Goal: Check status: Check status

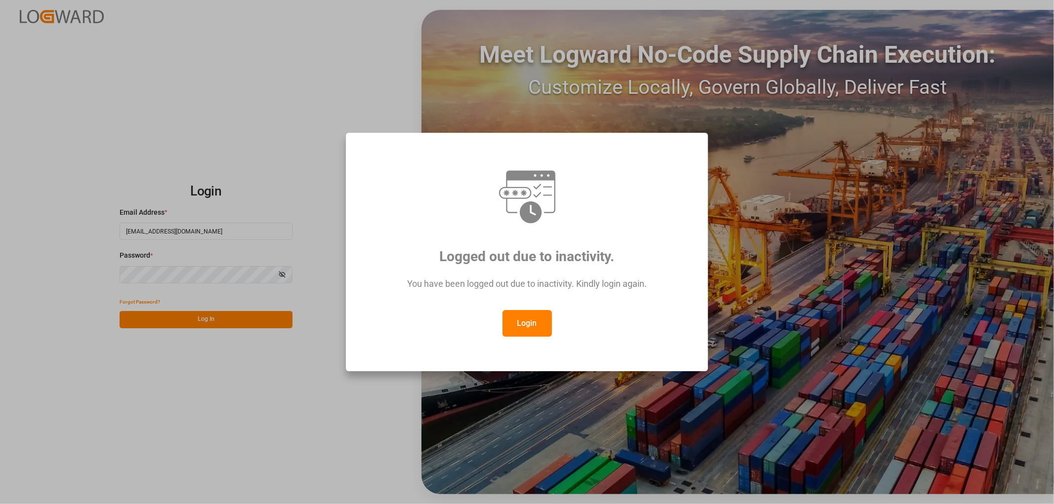
click at [529, 330] on button "Login" at bounding box center [526, 323] width 49 height 27
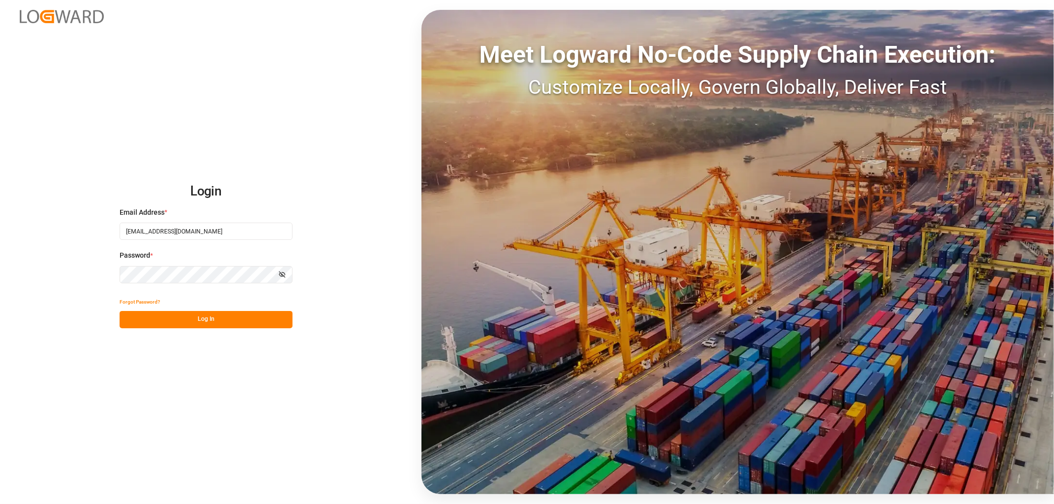
click at [232, 320] on button "Log In" at bounding box center [206, 319] width 173 height 17
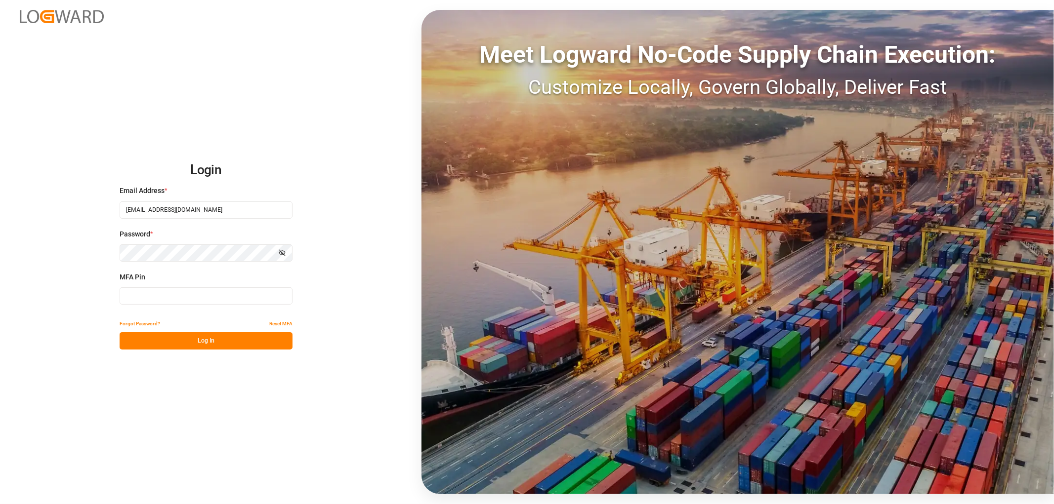
click at [156, 293] on input at bounding box center [206, 296] width 173 height 17
type input "464866"
click at [209, 345] on button "Log In" at bounding box center [206, 341] width 173 height 17
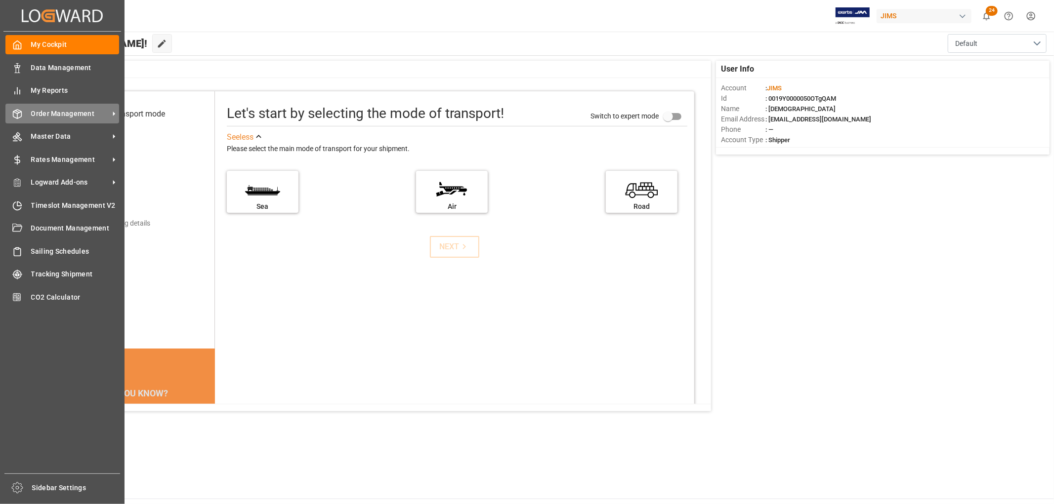
click at [57, 114] on span "Order Management" at bounding box center [70, 114] width 78 height 10
click at [60, 115] on span "Order Management" at bounding box center [70, 114] width 78 height 10
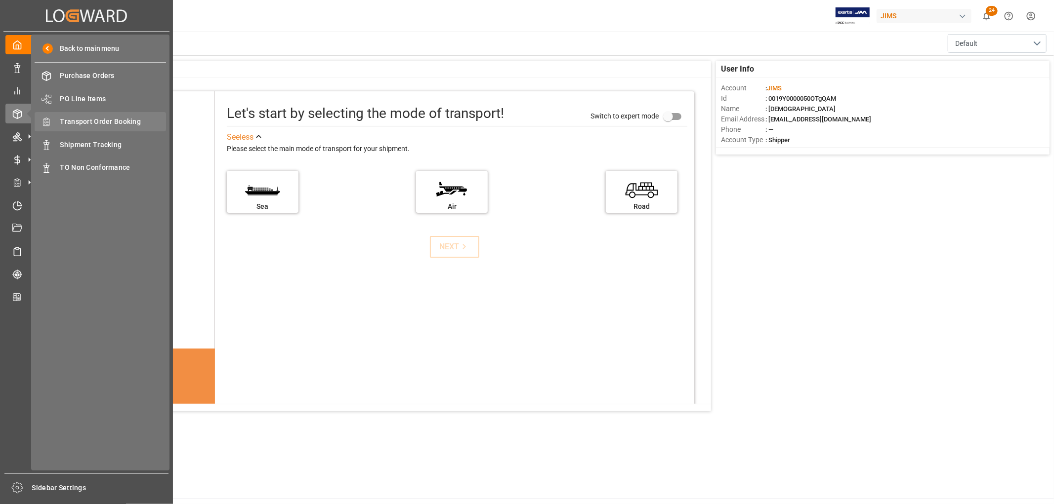
click at [114, 124] on span "Transport Order Booking" at bounding box center [113, 122] width 106 height 10
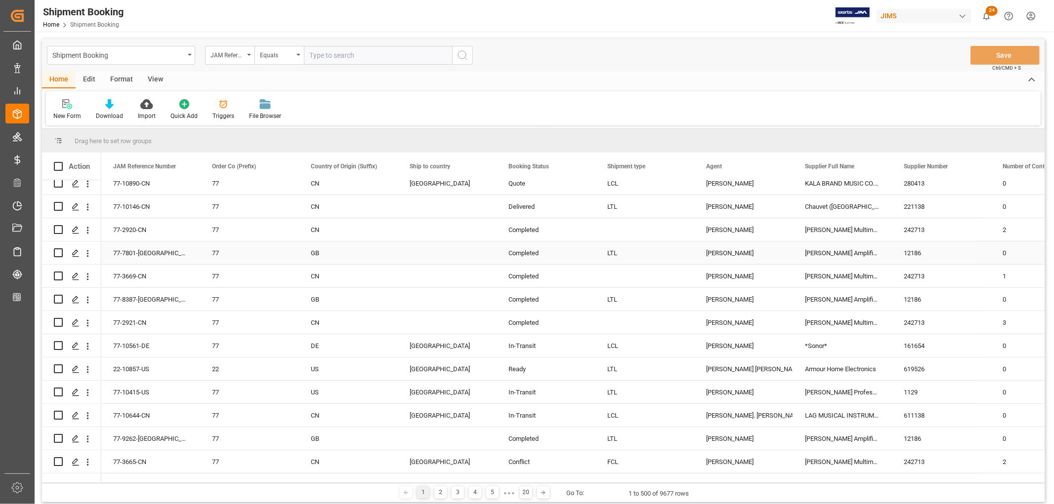
scroll to position [110, 0]
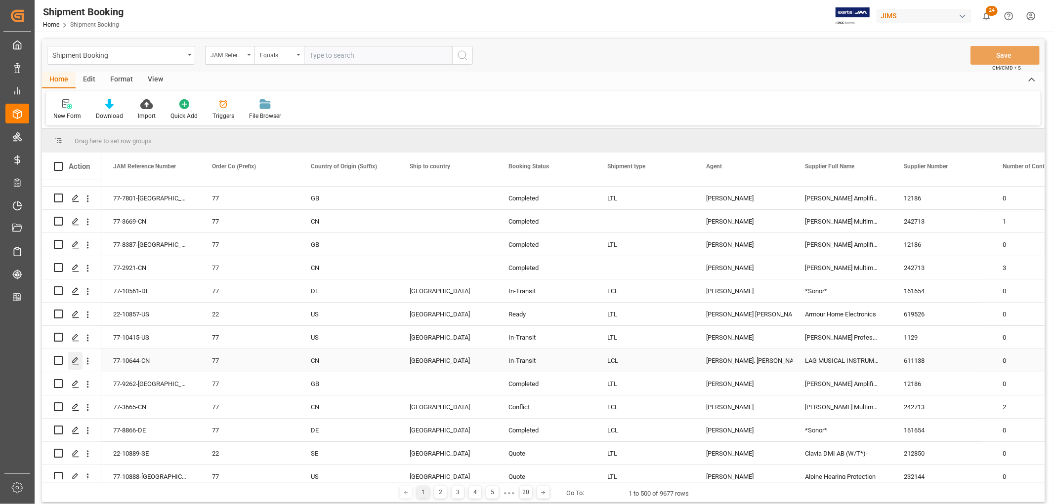
click at [76, 361] on icon "Press SPACE to select this row." at bounding box center [76, 361] width 8 height 8
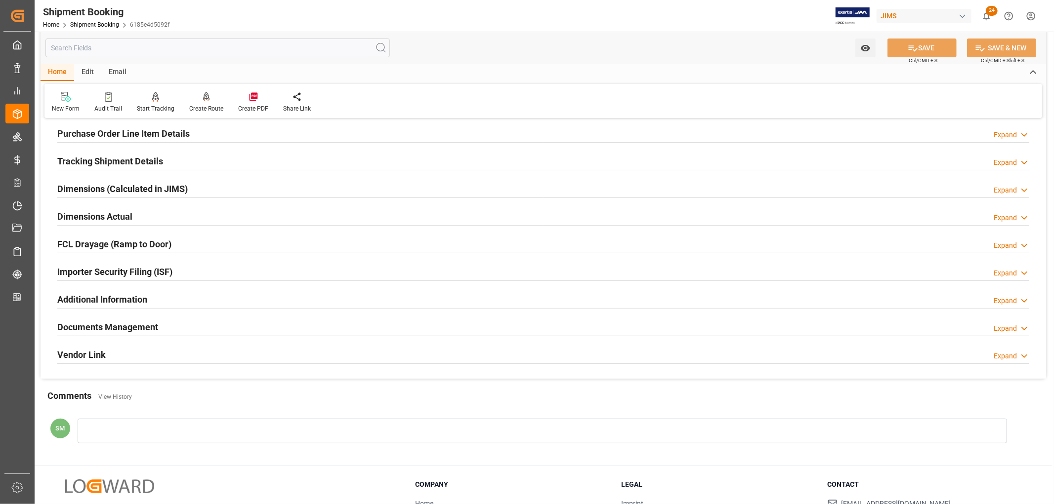
scroll to position [238, 0]
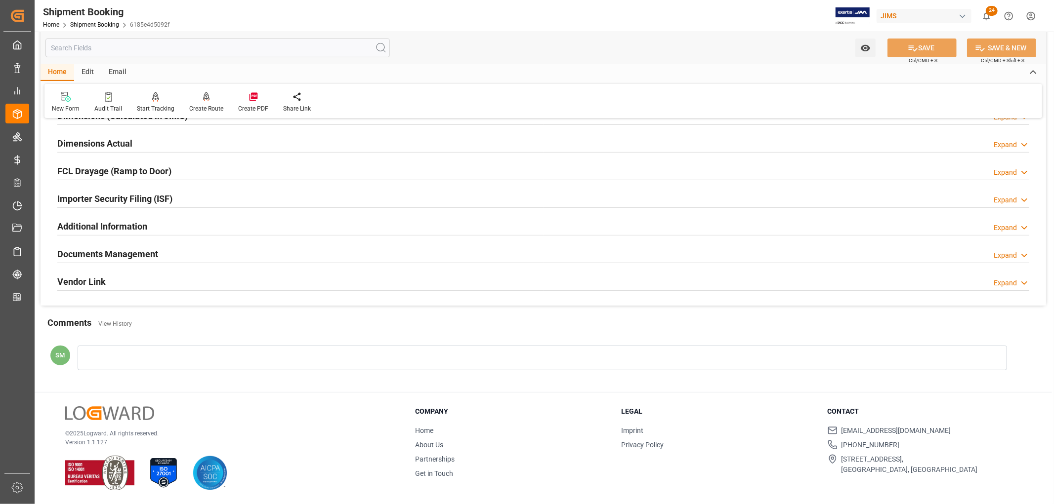
click at [125, 255] on h2 "Documents Management" at bounding box center [107, 254] width 101 height 13
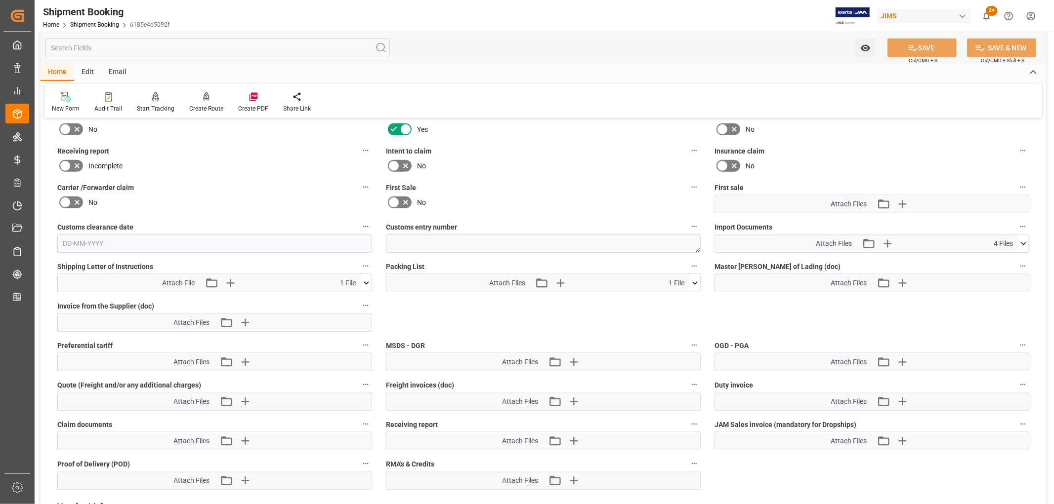
scroll to position [457, 0]
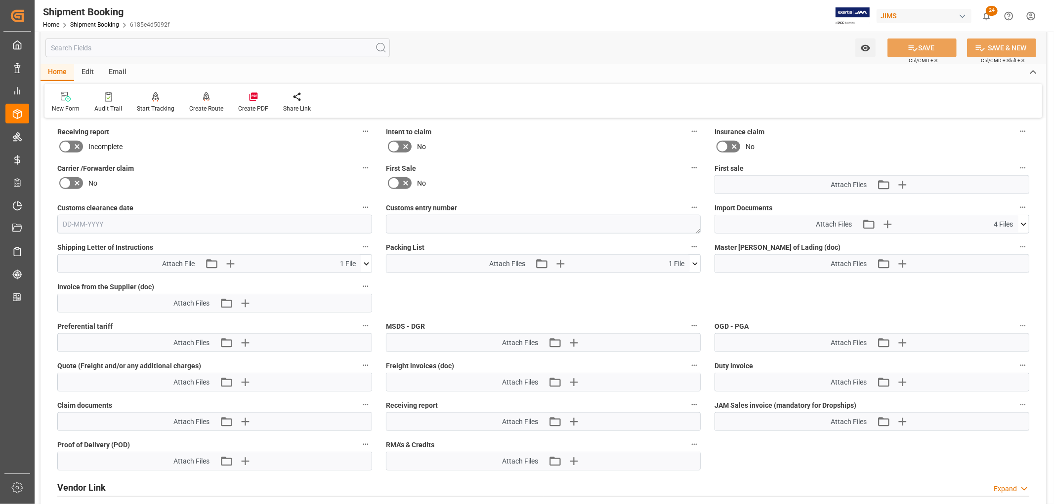
click at [367, 262] on icon at bounding box center [366, 263] width 5 height 3
click at [360, 280] on icon at bounding box center [361, 282] width 10 height 10
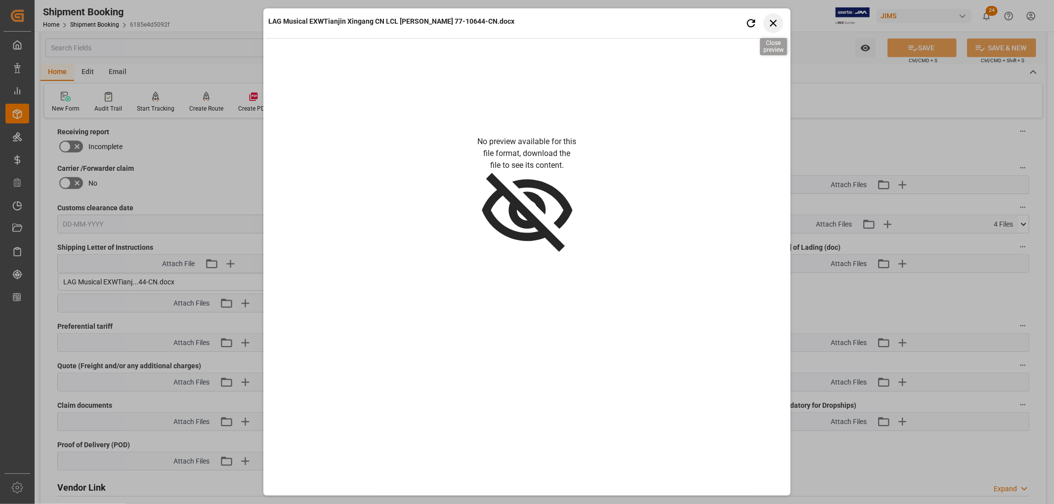
click at [776, 23] on icon "button" at bounding box center [773, 23] width 12 height 12
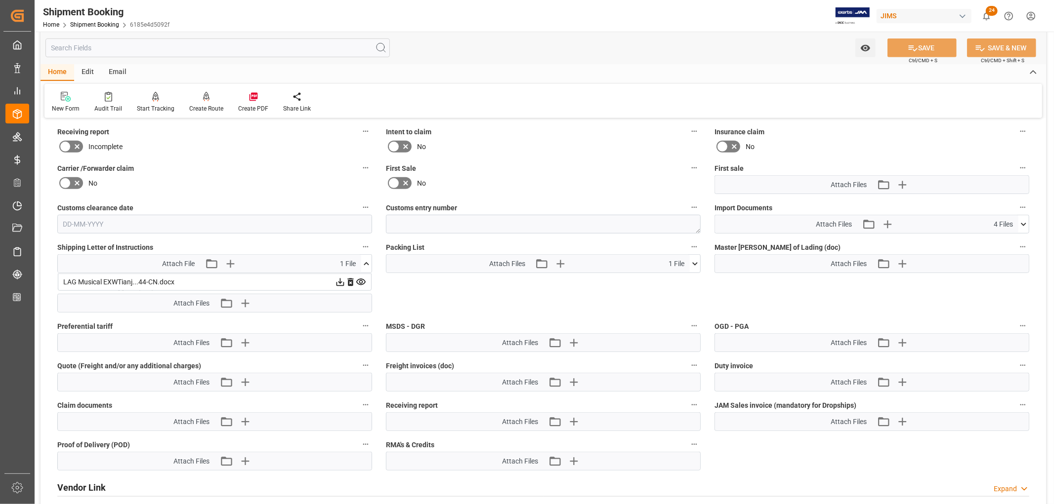
click at [696, 262] on icon at bounding box center [694, 263] width 5 height 3
click at [690, 279] on icon at bounding box center [689, 282] width 9 height 6
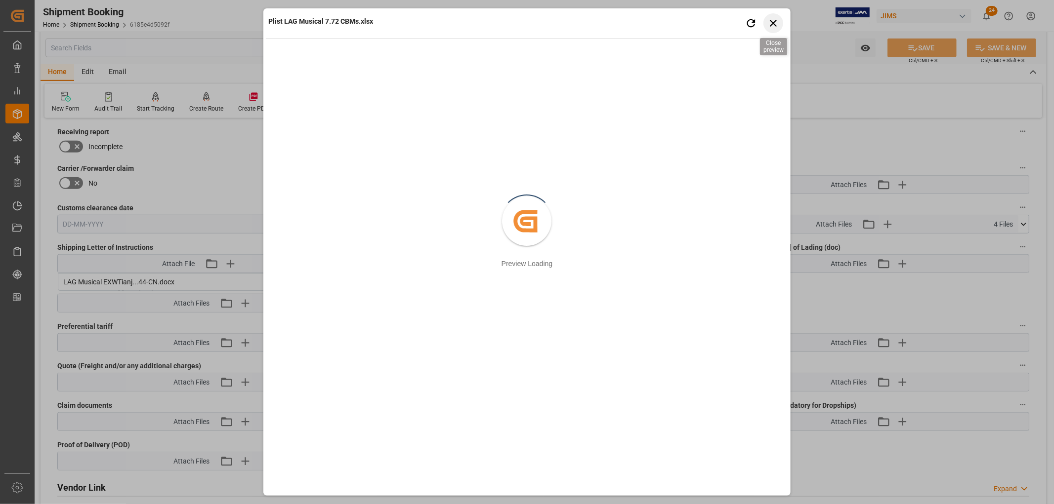
click at [773, 22] on icon "button" at bounding box center [773, 23] width 7 height 7
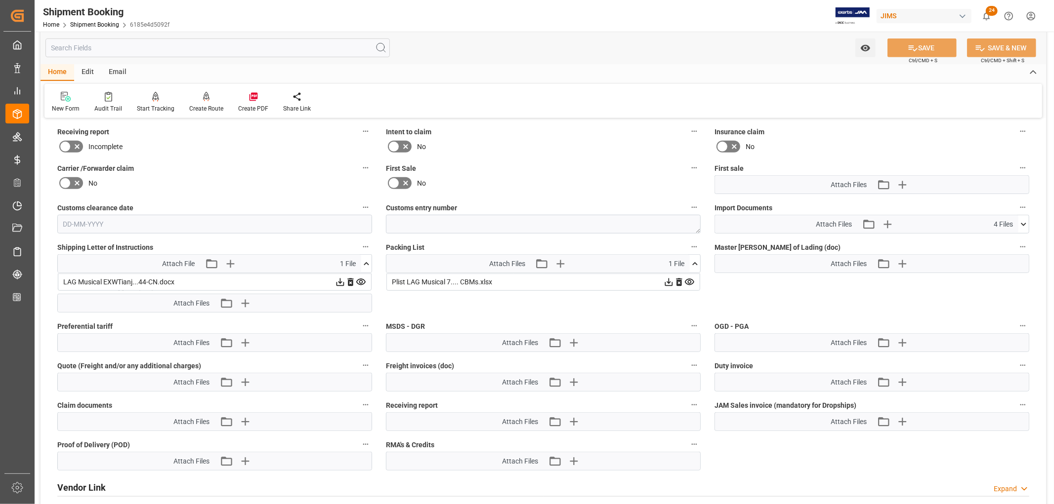
click at [1025, 223] on icon at bounding box center [1023, 224] width 10 height 10
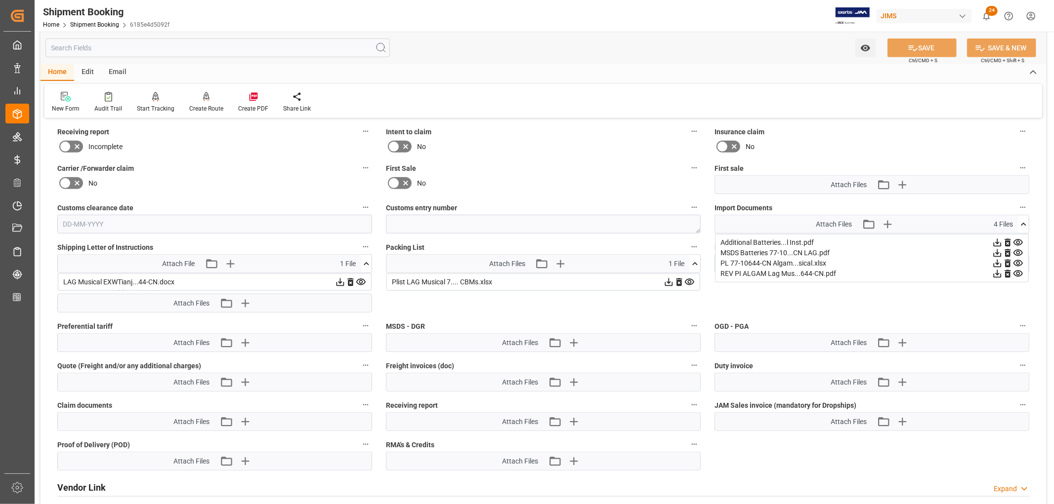
click at [1018, 242] on icon at bounding box center [1017, 243] width 9 height 6
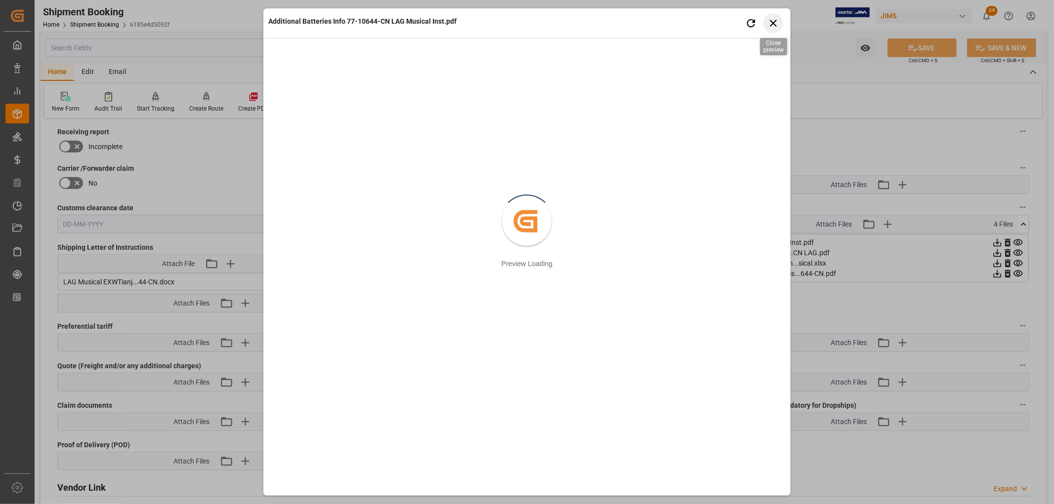
click at [774, 22] on icon "button" at bounding box center [773, 23] width 7 height 7
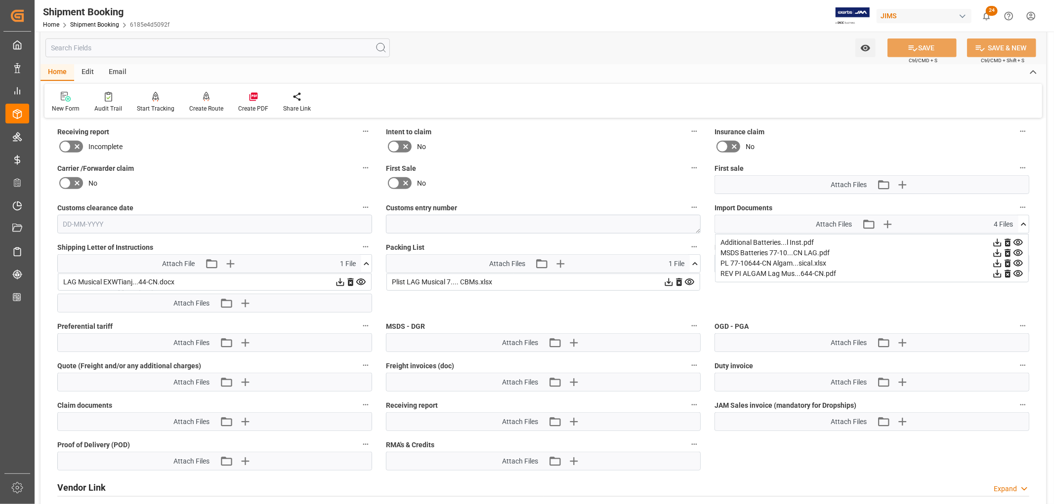
click at [339, 281] on icon at bounding box center [340, 283] width 8 height 8
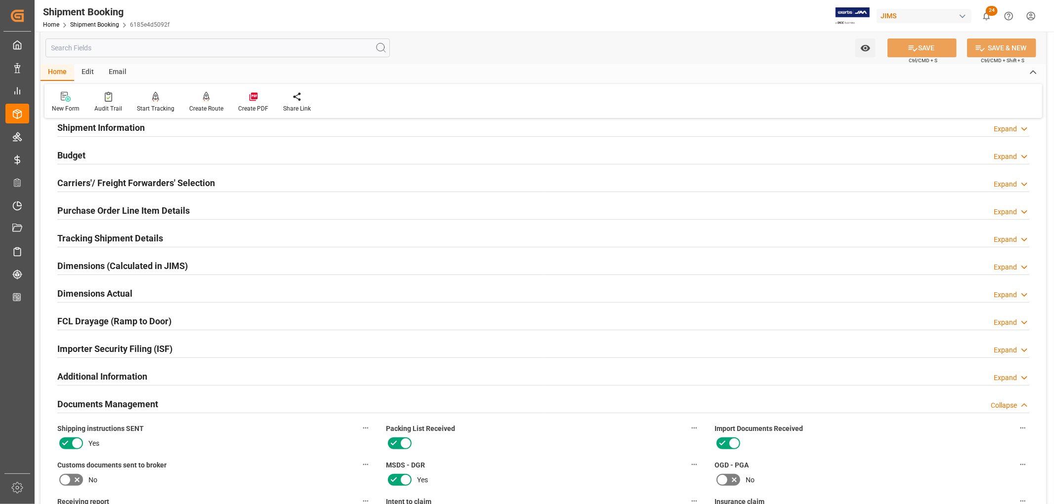
scroll to position [0, 0]
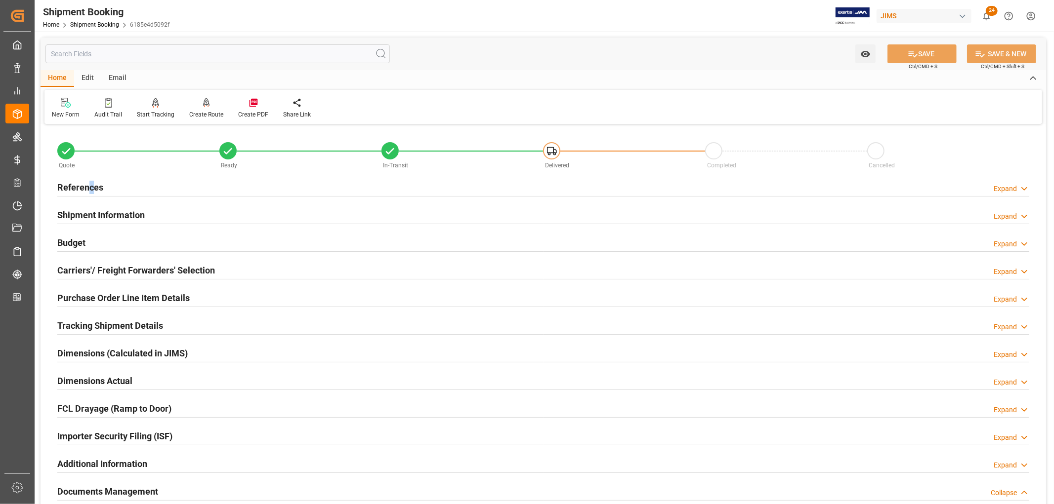
click at [90, 189] on h2 "References" at bounding box center [80, 187] width 46 height 13
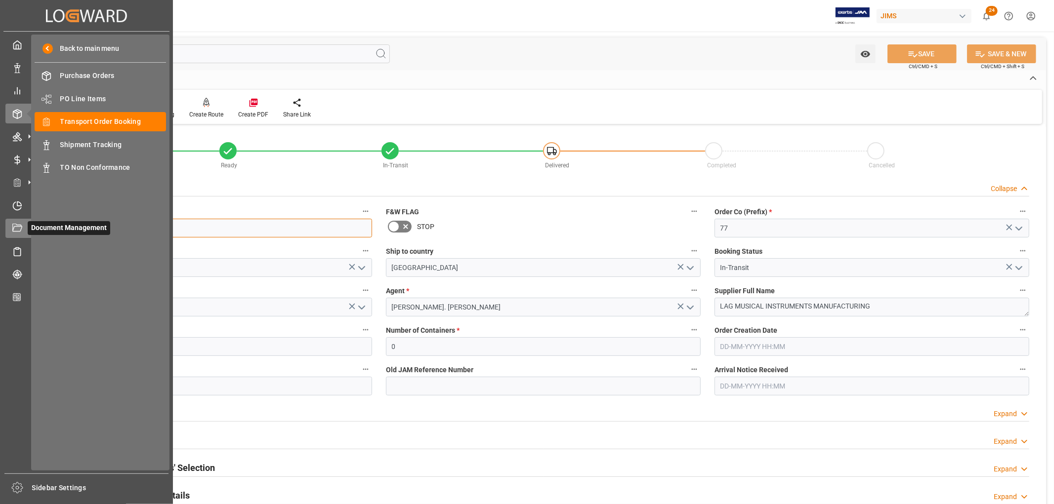
drag, startPoint x: 111, startPoint y: 230, endPoint x: 22, endPoint y: 231, distance: 88.4
click at [22, 231] on div "Created by potrace 1.15, written by [PERSON_NAME] [DATE]-[DATE] Created by potr…" at bounding box center [527, 252] width 1054 height 504
click at [85, 144] on span "Shipment Tracking" at bounding box center [113, 145] width 106 height 10
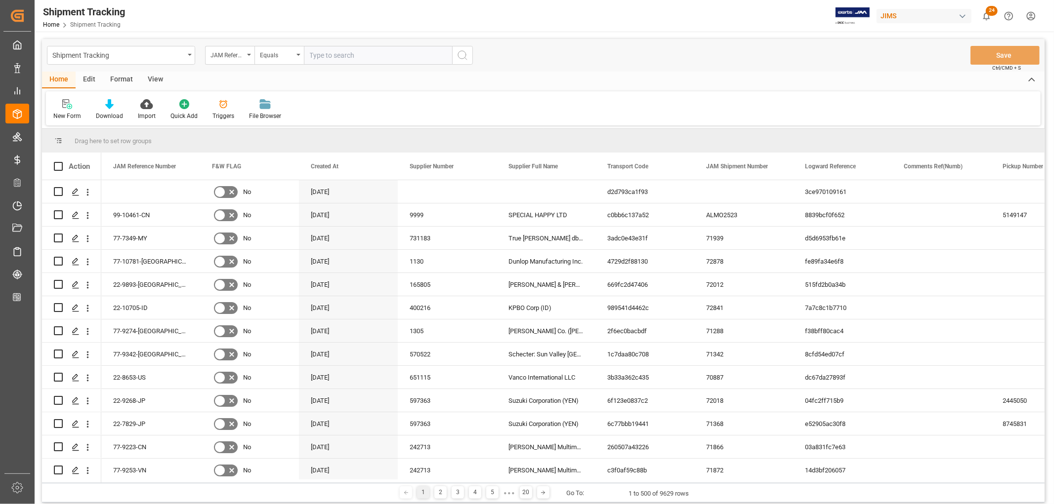
drag, startPoint x: 323, startPoint y: 56, endPoint x: 343, endPoint y: 58, distance: 20.4
click at [323, 56] on input "text" at bounding box center [378, 55] width 148 height 19
click at [341, 57] on input "77-" at bounding box center [378, 55] width 148 height 19
type input "77-10737-us"
click at [465, 55] on icon "search button" at bounding box center [463, 55] width 12 height 12
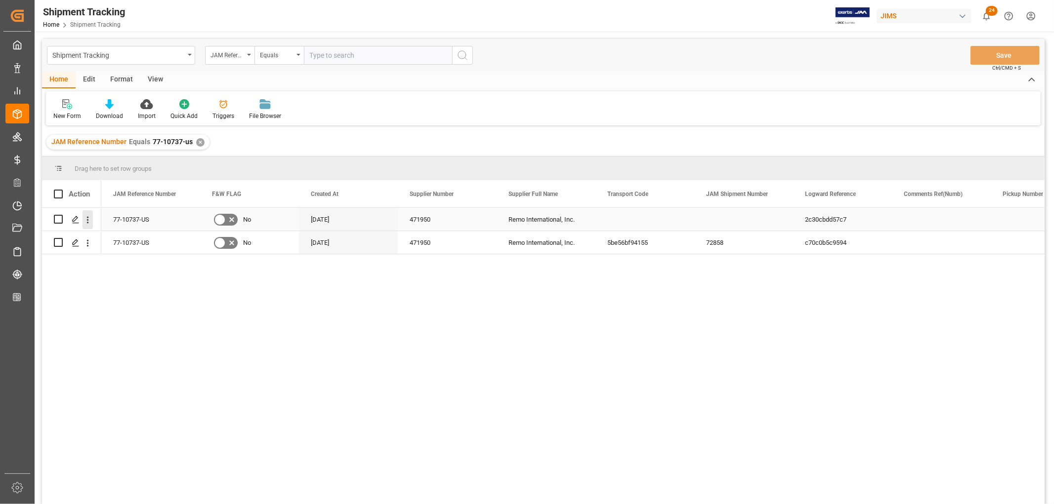
click at [88, 220] on icon "open menu" at bounding box center [88, 219] width 2 height 7
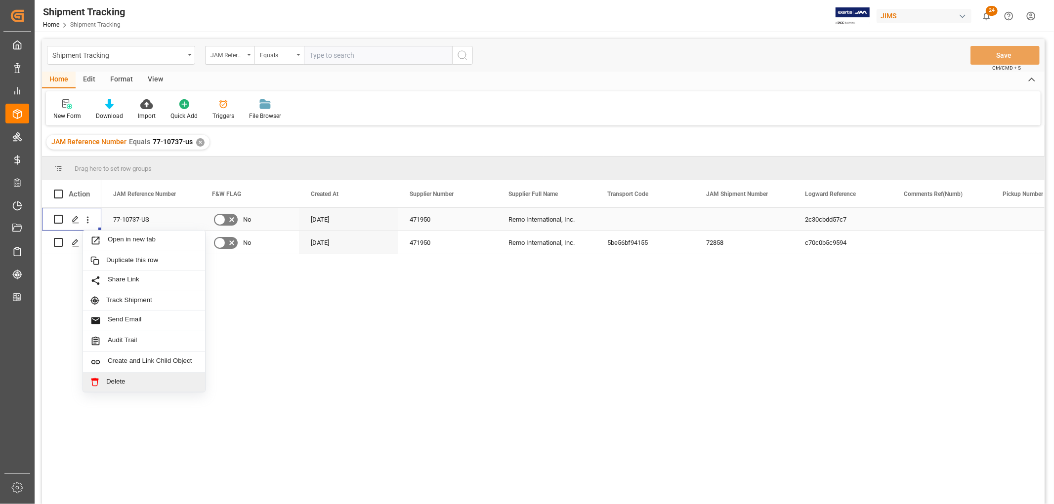
click at [113, 382] on span "Delete" at bounding box center [151, 382] width 91 height 9
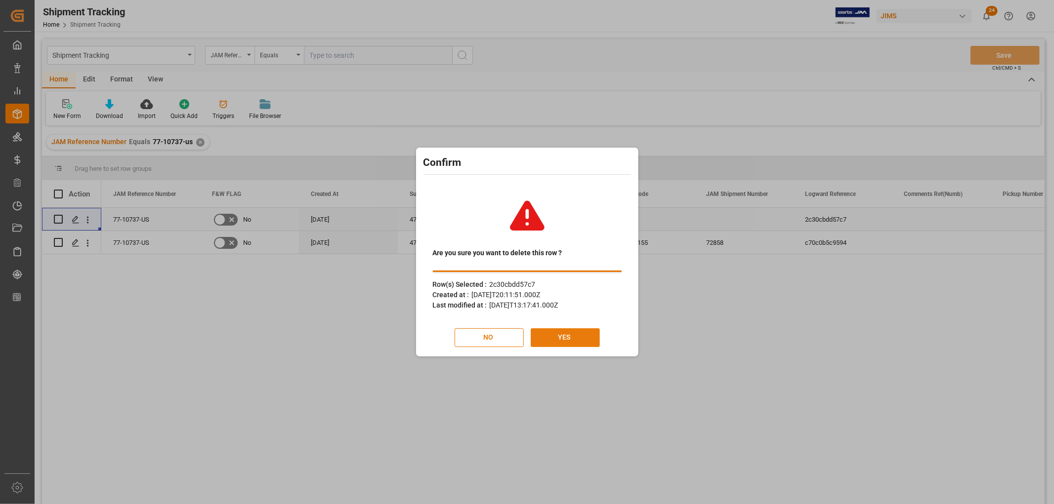
click at [583, 333] on button "YES" at bounding box center [565, 338] width 69 height 19
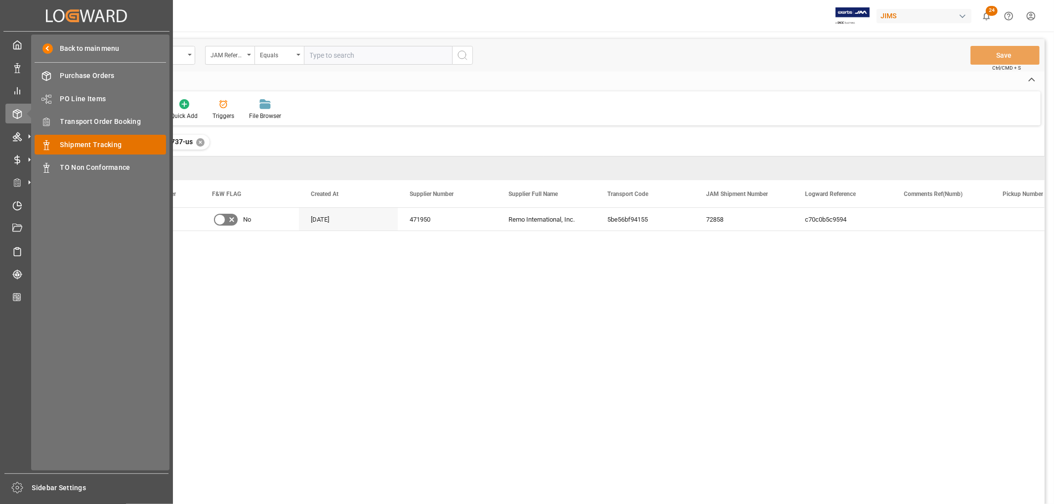
click at [105, 145] on span "Shipment Tracking" at bounding box center [113, 145] width 106 height 10
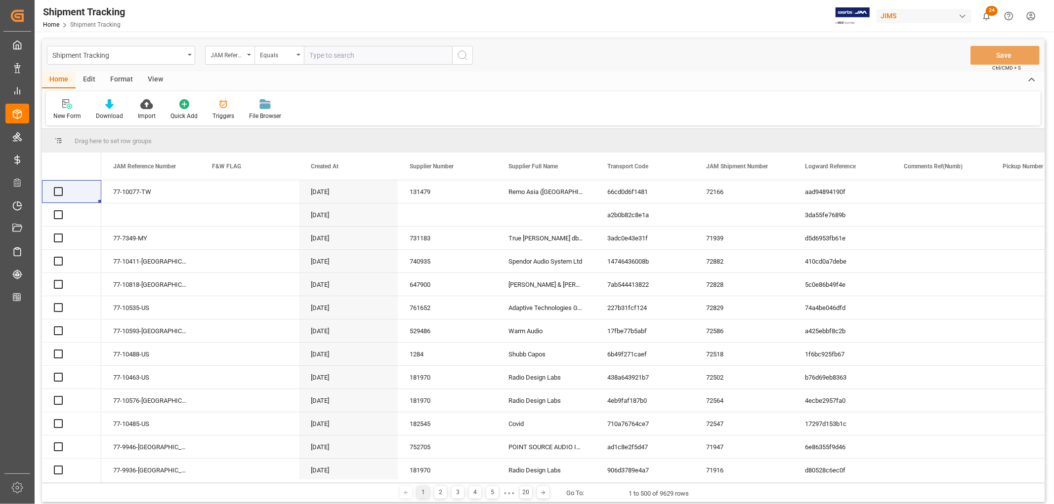
click at [339, 55] on input "text" at bounding box center [378, 55] width 148 height 19
paste input "22-10495-DE"
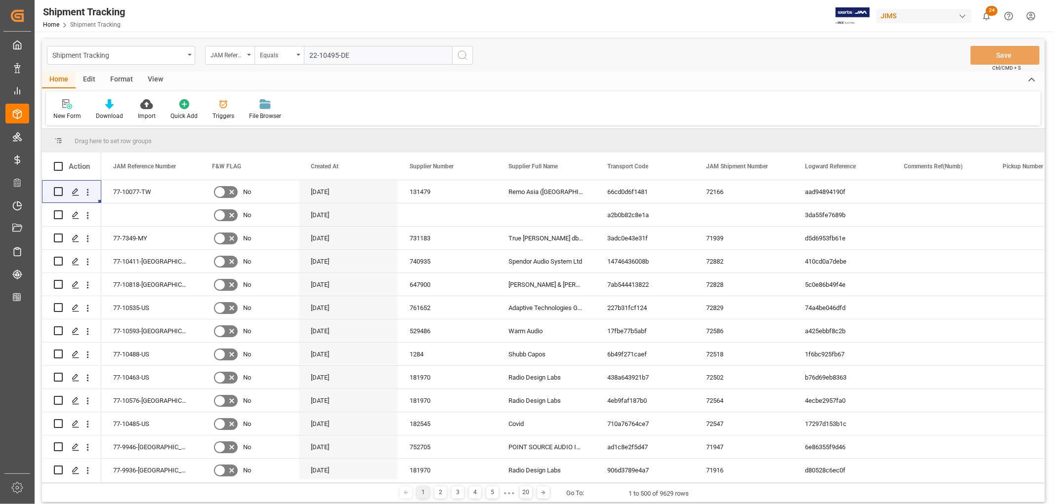
type input "22-10495-DE"
click at [457, 52] on icon "search button" at bounding box center [463, 55] width 12 height 12
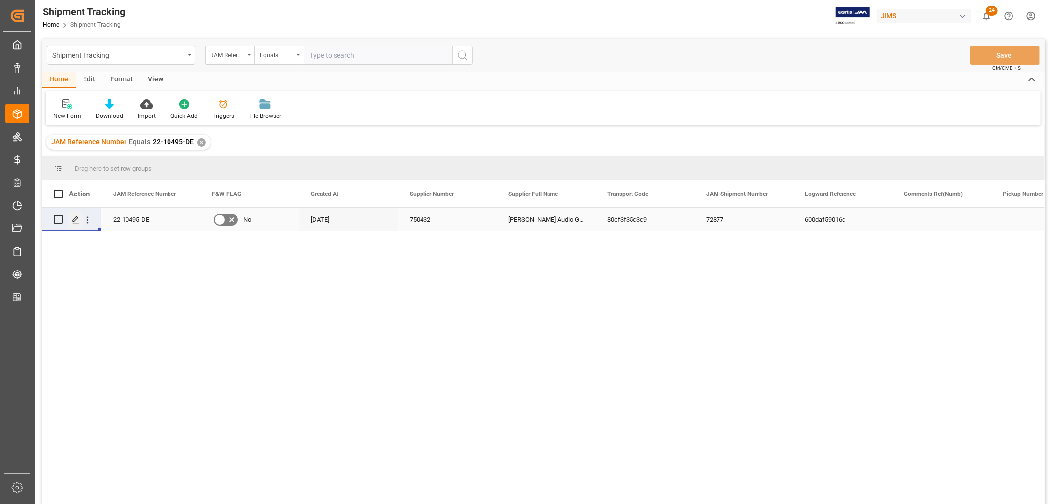
click at [77, 216] on icon "Press SPACE to select this row." at bounding box center [76, 220] width 8 height 8
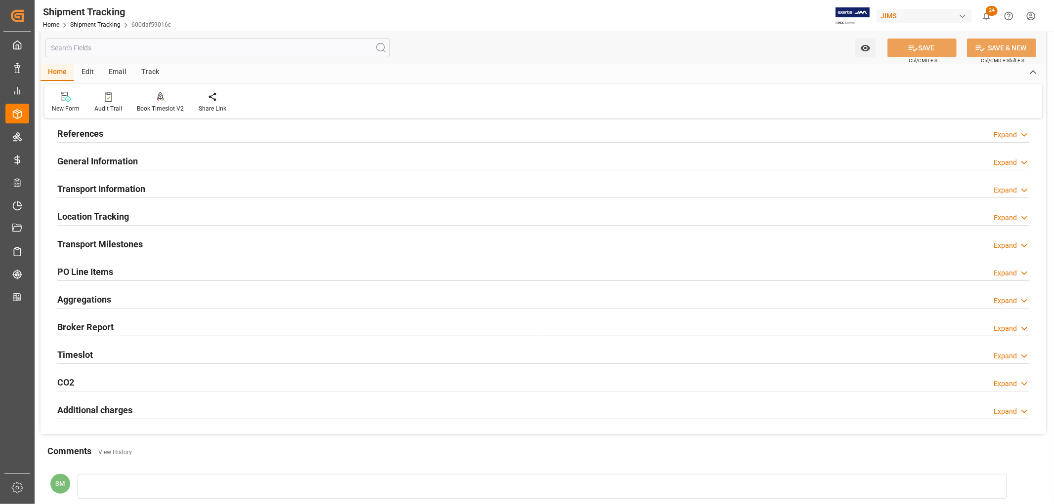
scroll to position [55, 0]
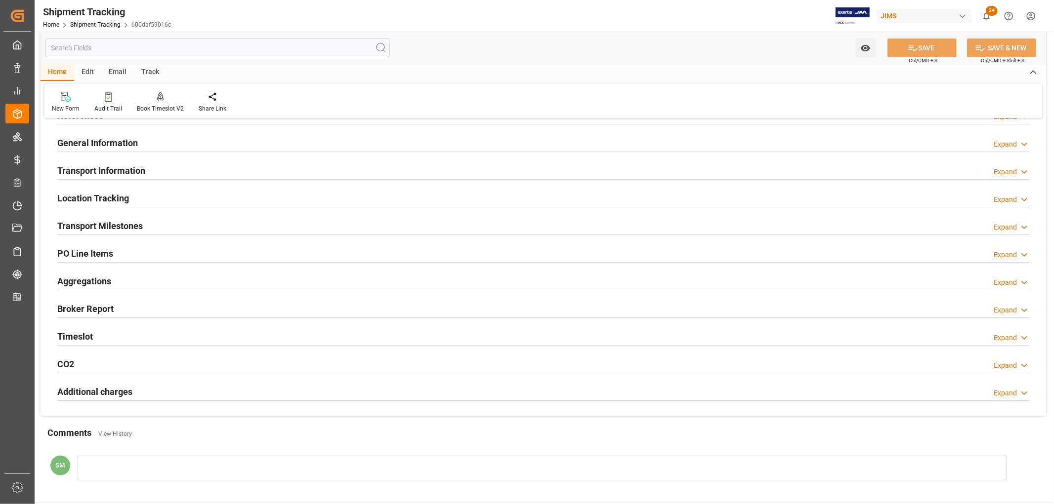
click at [116, 227] on h2 "Transport Milestones" at bounding box center [99, 225] width 85 height 13
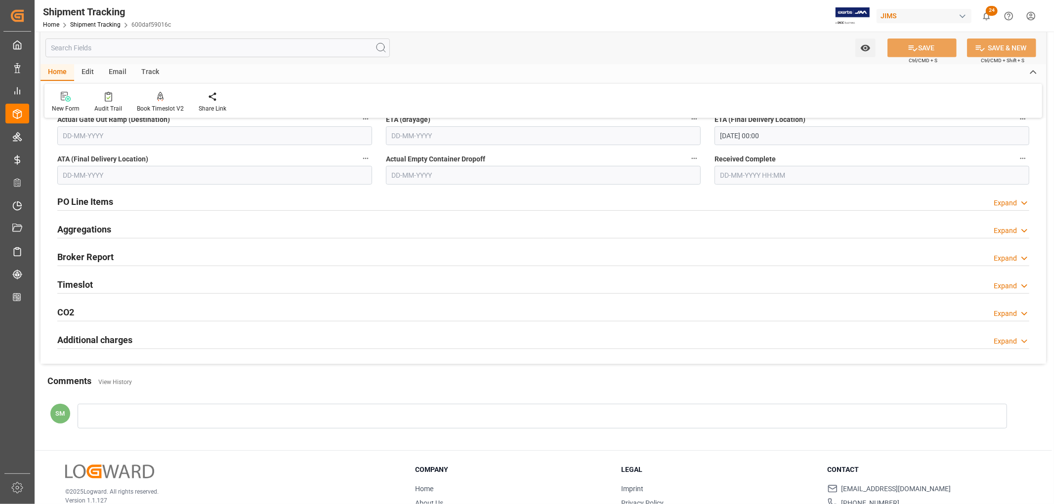
scroll to position [384, 0]
click at [110, 50] on input "text" at bounding box center [217, 48] width 344 height 19
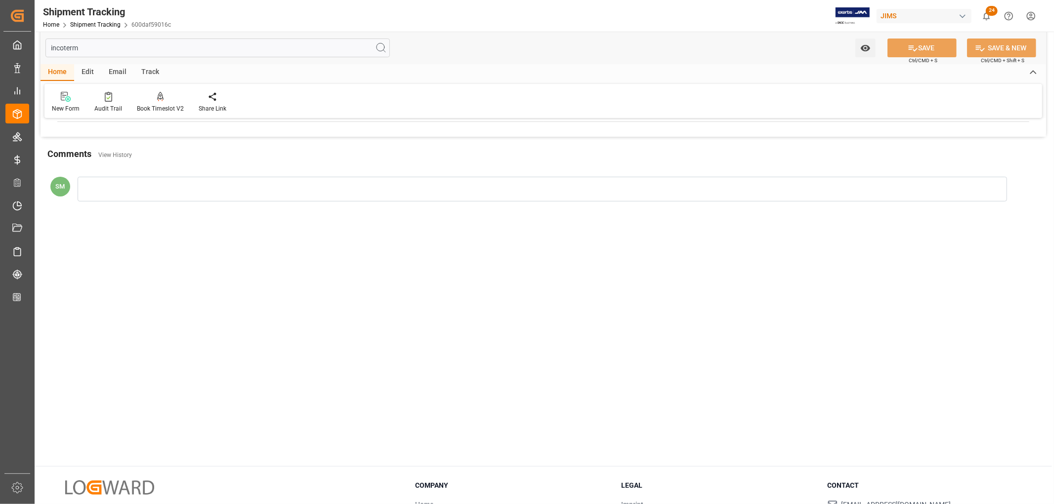
scroll to position [0, 0]
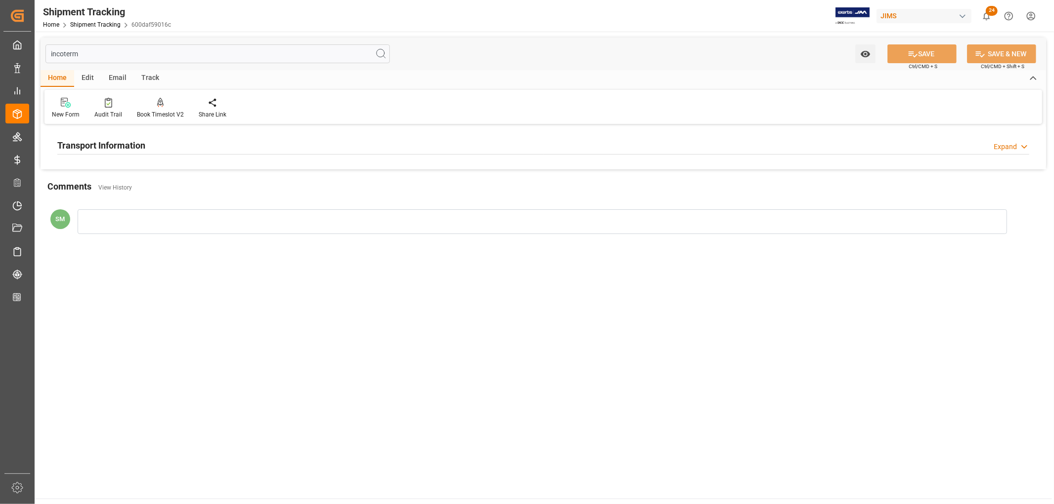
type input "incoterm"
click at [88, 149] on h2 "Transport Information" at bounding box center [101, 145] width 88 height 13
drag, startPoint x: 95, startPoint y: 56, endPoint x: 37, endPoint y: 53, distance: 57.9
click at [37, 53] on div "incoterm Watch Option SAVE Ctrl/CMD + S SAVE & NEW Ctrl/CMD + Shift + S Home Ed…" at bounding box center [543, 164] width 1017 height 264
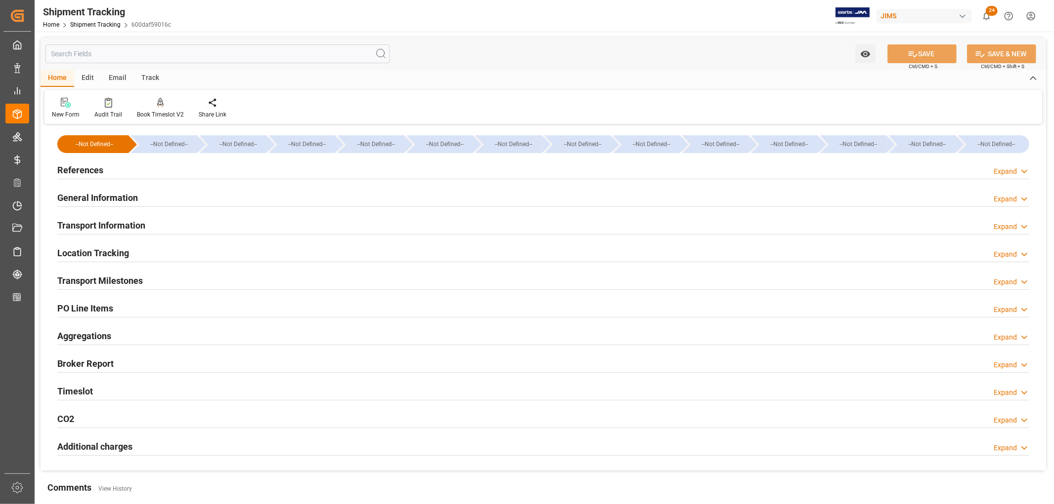
click at [92, 281] on h2 "Transport Milestones" at bounding box center [99, 280] width 85 height 13
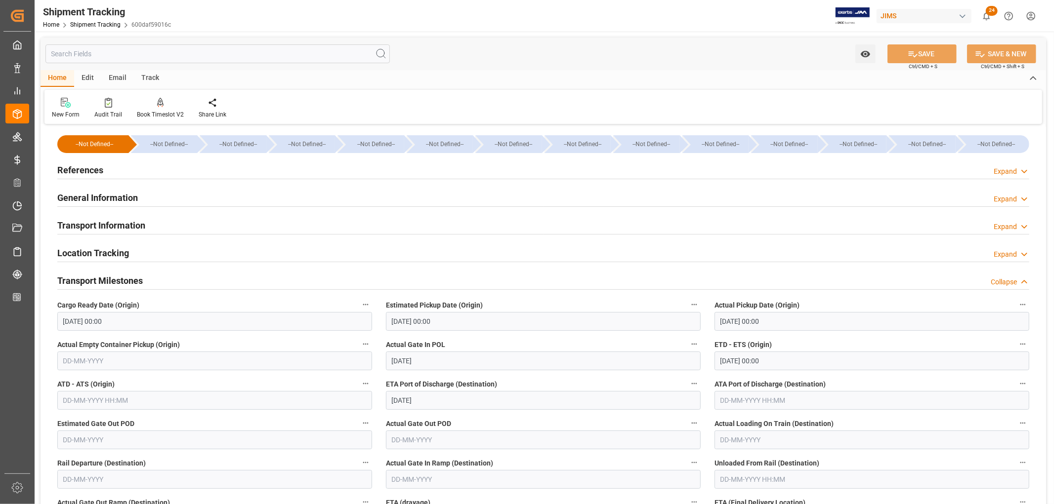
click at [88, 170] on h2 "References" at bounding box center [80, 170] width 46 height 13
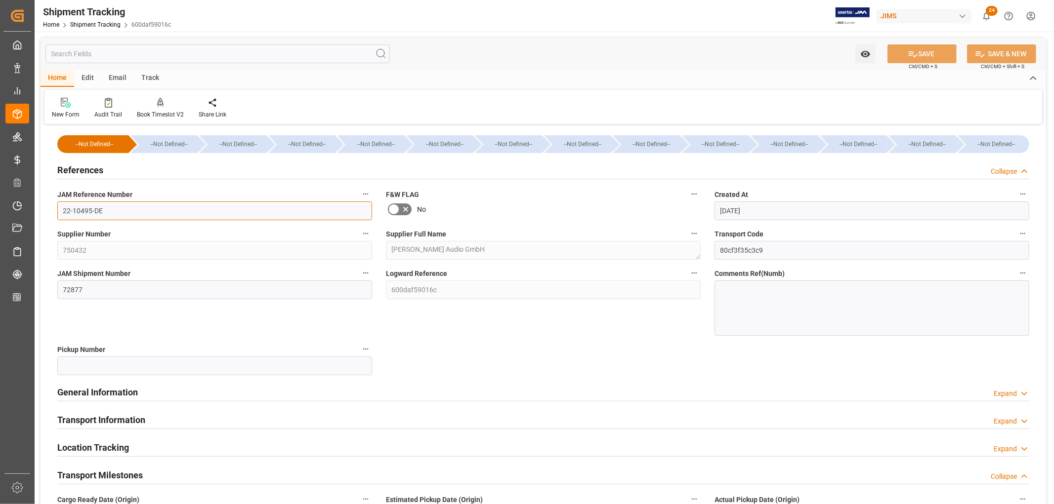
drag, startPoint x: 64, startPoint y: 212, endPoint x: 41, endPoint y: 210, distance: 23.8
click at [91, 208] on input "22-10495-DE" at bounding box center [214, 211] width 315 height 19
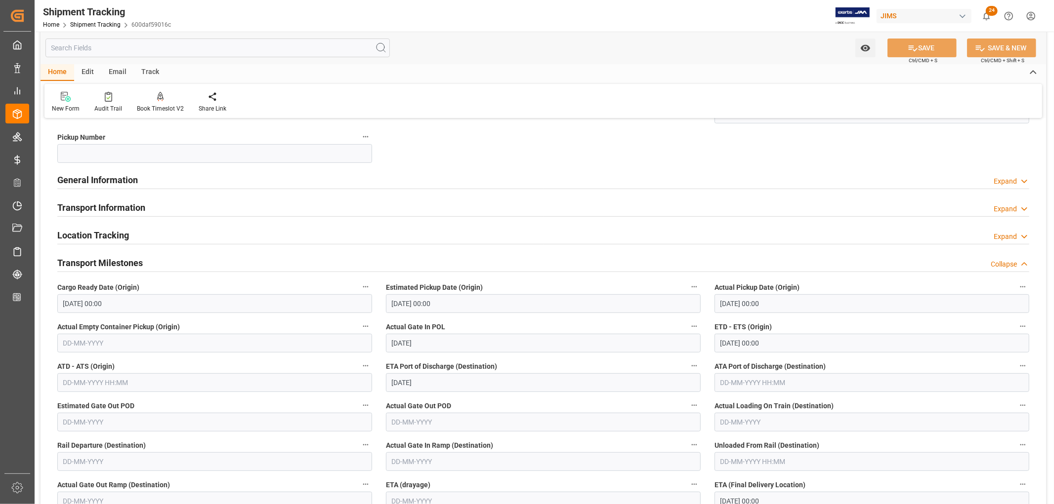
scroll to position [274, 0]
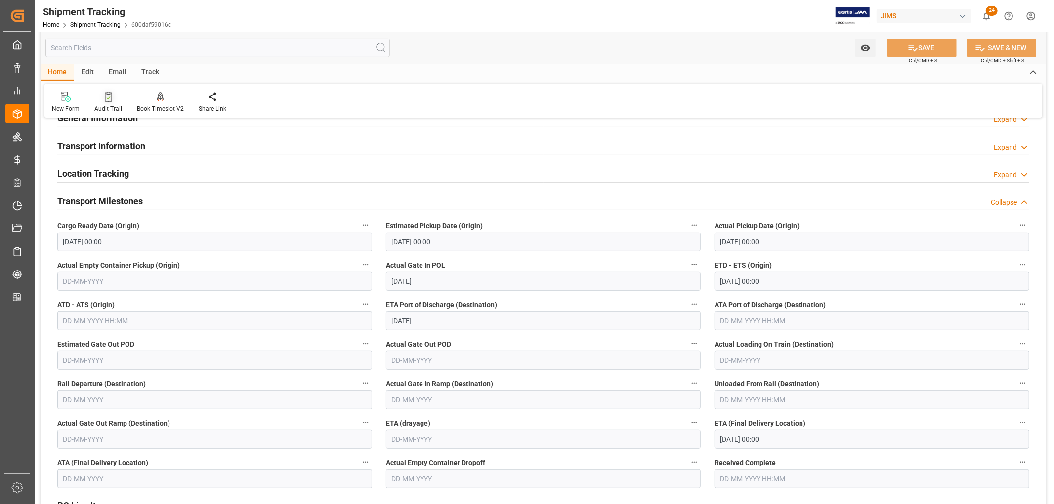
click at [107, 105] on div "Audit Trail" at bounding box center [108, 108] width 28 height 9
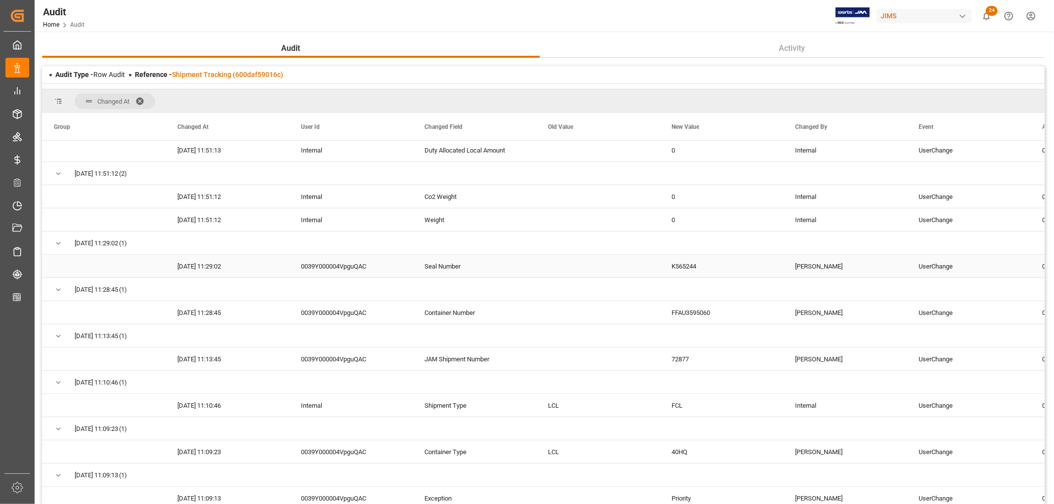
scroll to position [219, 0]
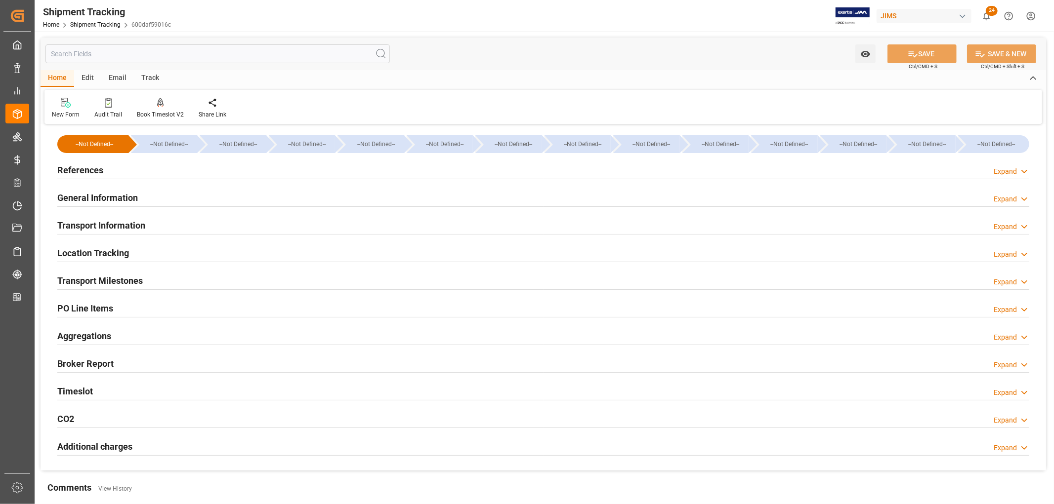
click at [121, 55] on input "text" at bounding box center [217, 53] width 344 height 19
click at [185, 55] on input "text" at bounding box center [217, 53] width 344 height 19
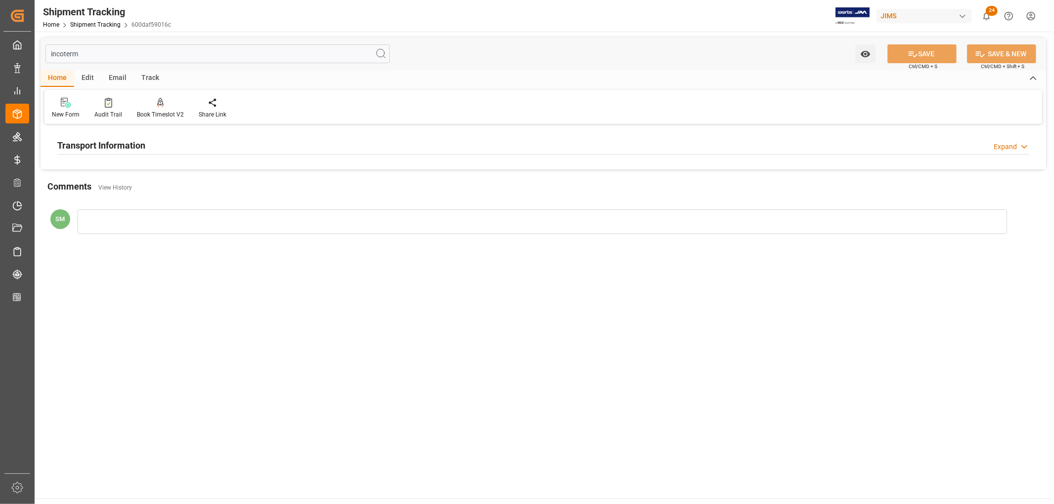
type input "incoterm"
click at [88, 144] on h2 "Transport Information" at bounding box center [101, 145] width 88 height 13
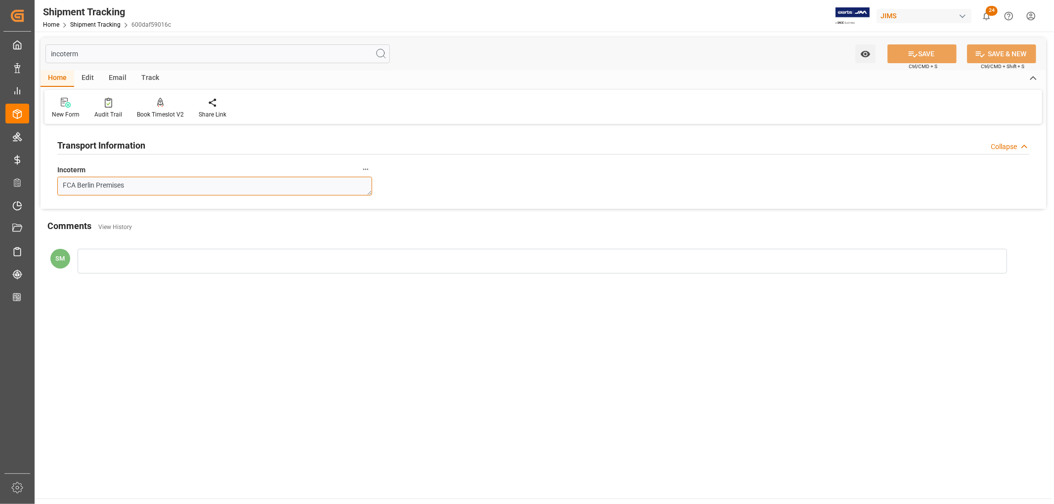
drag, startPoint x: 136, startPoint y: 188, endPoint x: 55, endPoint y: 185, distance: 81.6
click at [55, 185] on div "Incoterm FCA Berlin Premises" at bounding box center [214, 180] width 329 height 40
click at [143, 183] on textarea "FCA Berlin Premises" at bounding box center [214, 186] width 315 height 19
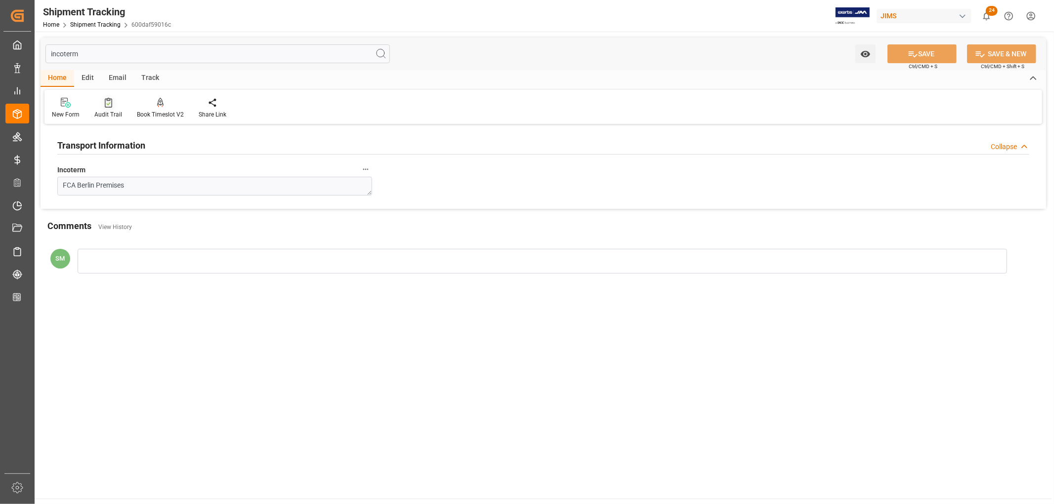
click at [109, 106] on icon at bounding box center [108, 103] width 7 height 10
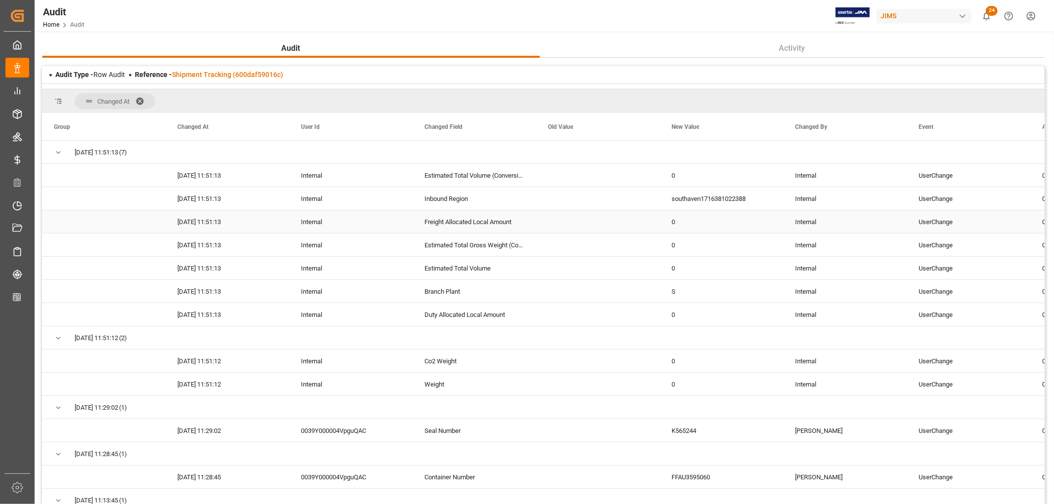
scroll to position [383, 0]
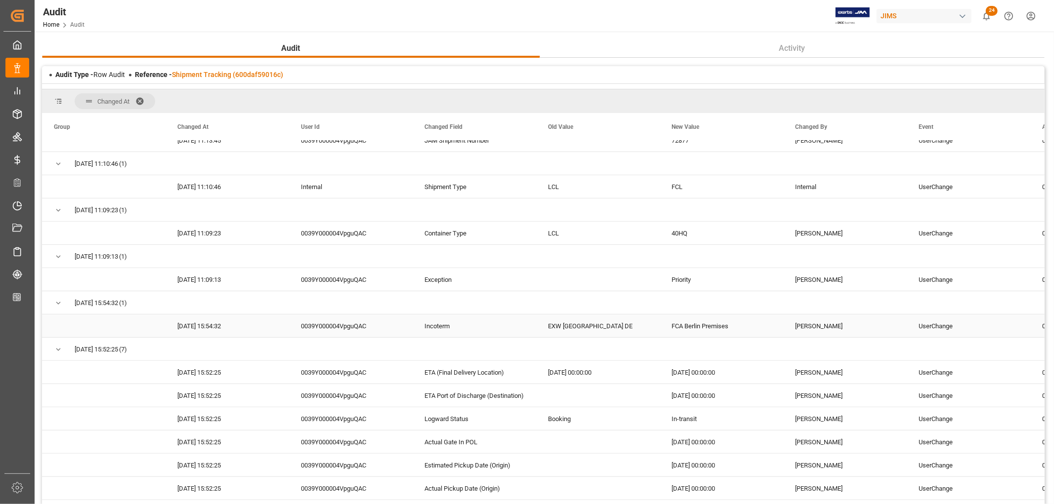
click at [732, 327] on div "FCA Berlin Premises" at bounding box center [722, 326] width 124 height 23
click at [735, 327] on div "FCA Berlin Premises" at bounding box center [722, 326] width 124 height 23
click at [707, 322] on div "FCA Berlin Premises" at bounding box center [722, 326] width 124 height 23
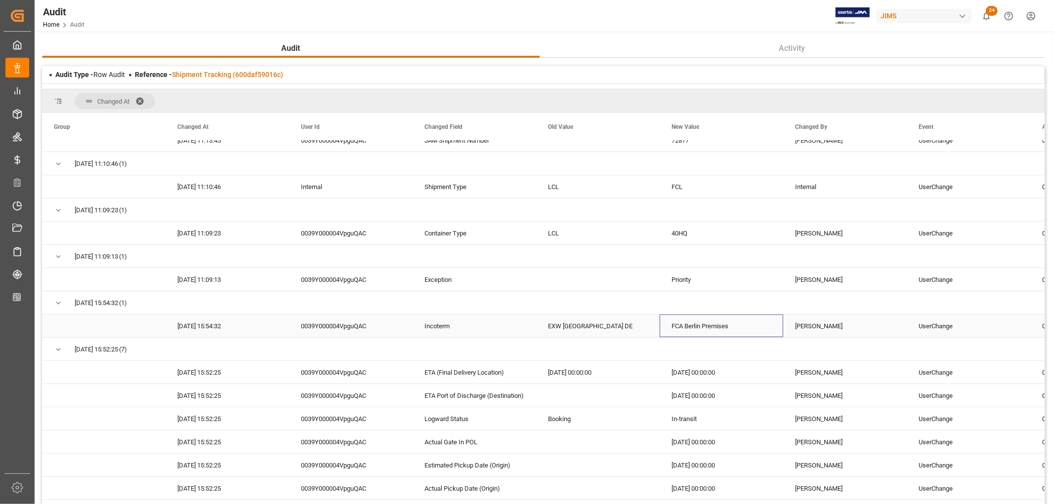
click at [734, 321] on div "FCA Berlin Premises" at bounding box center [722, 326] width 124 height 23
click at [723, 327] on div "FCA Berlin Premises" at bounding box center [722, 326] width 124 height 23
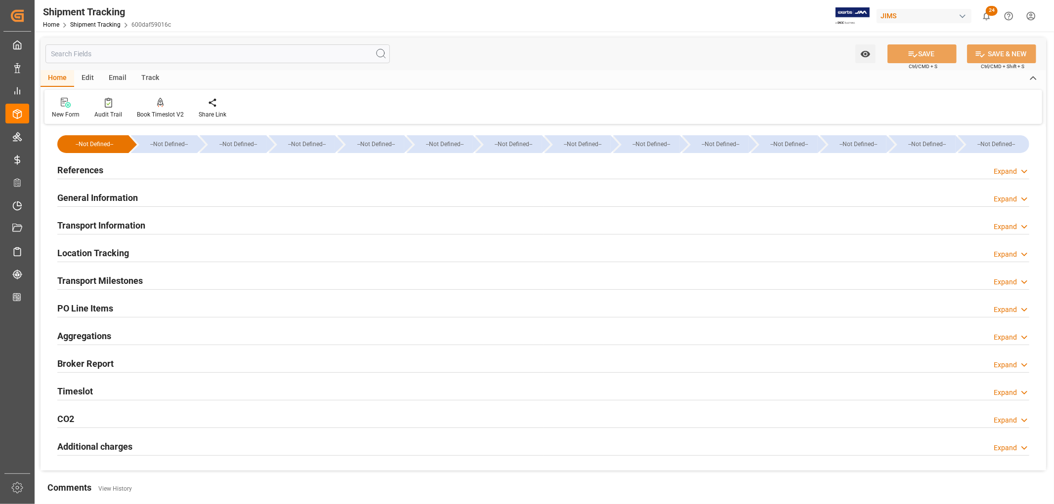
type input "[DATE] 00:00"
type input "[DATE]"
type input "[DATE] 00:00"
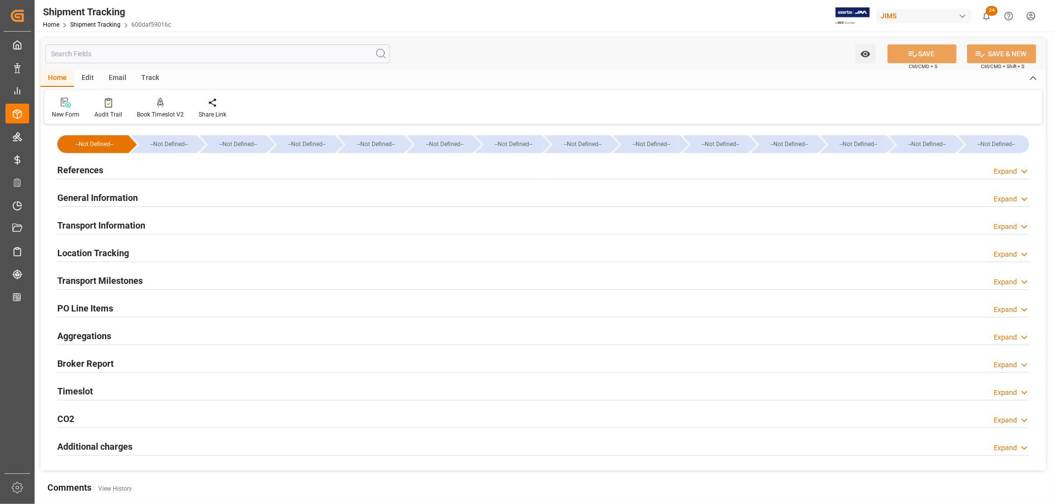
type input "[DATE]"
type input "[DATE] 00:00"
click at [102, 282] on h2 "Transport Milestones" at bounding box center [99, 280] width 85 height 13
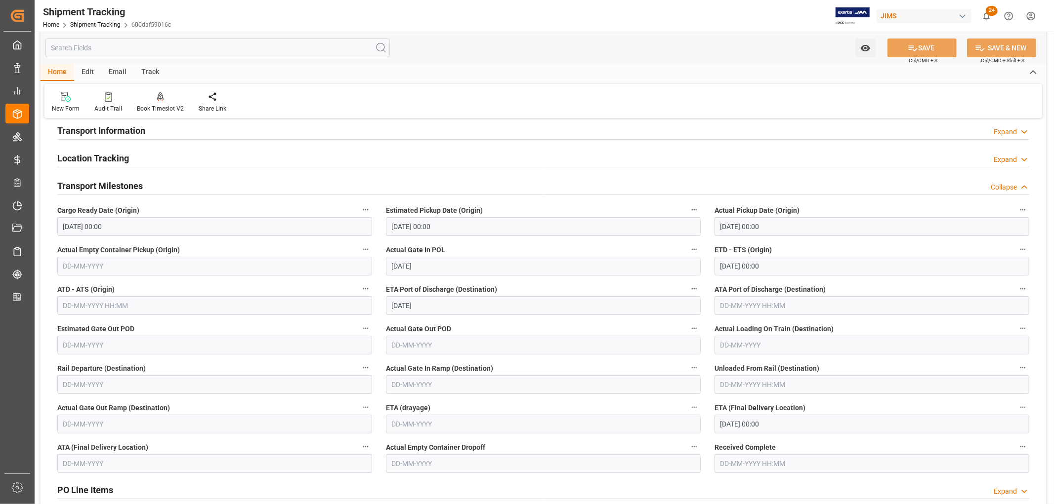
scroll to position [110, 0]
